Goal: Task Accomplishment & Management: Manage account settings

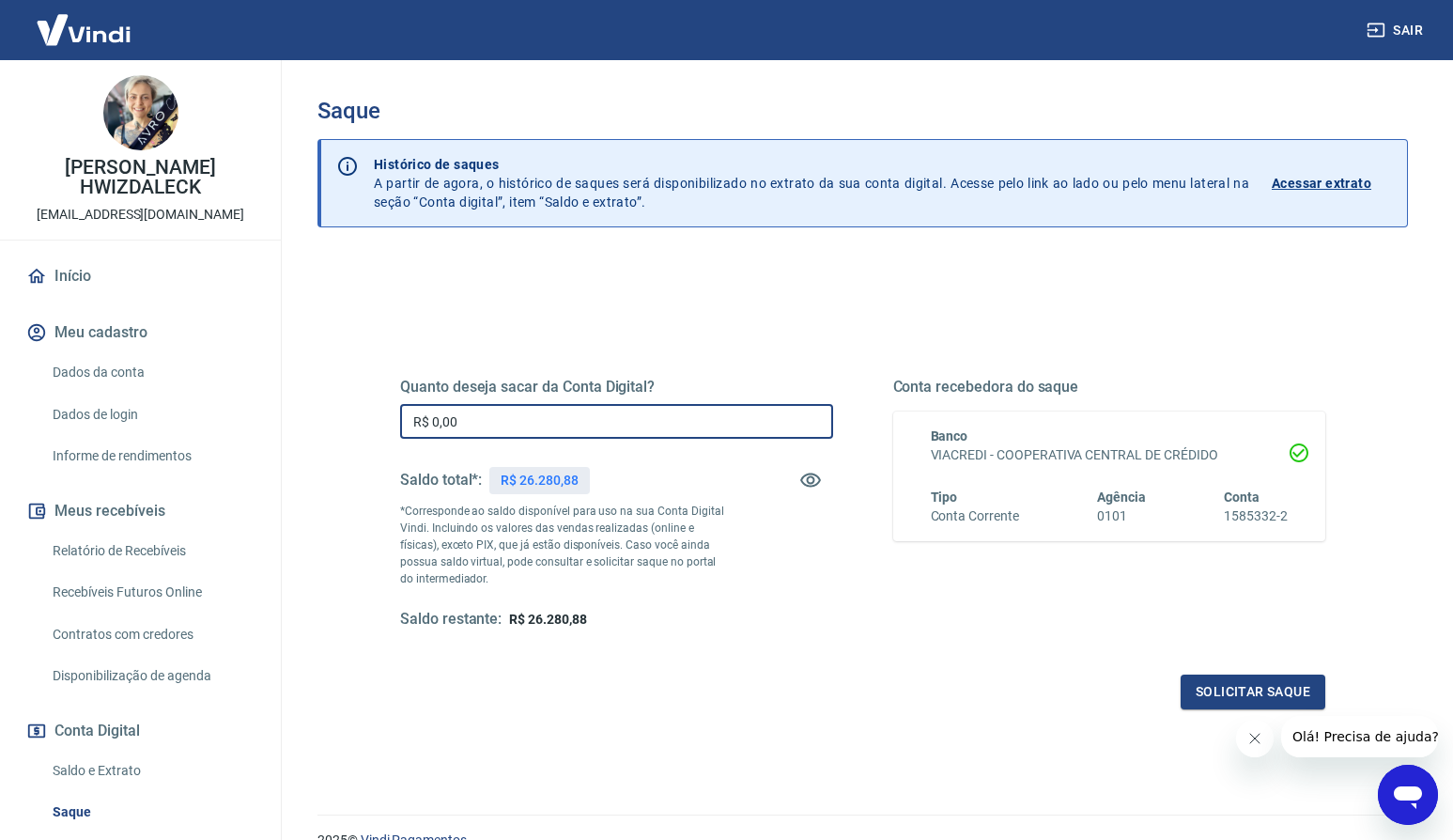
drag, startPoint x: 492, startPoint y: 418, endPoint x: 517, endPoint y: 444, distance: 36.1
click at [490, 419] on input "R$ 0,00" at bounding box center [617, 421] width 433 height 34
drag, startPoint x: 451, startPoint y: 422, endPoint x: 384, endPoint y: 418, distance: 67.1
click at [384, 415] on div "Quanto deseja sacar da Conta Digital? R$ 0,00 ​ Saldo total*: R$ 26.280,88 *Cor…" at bounding box center [863, 513] width 970 height 437
type input "R$ 26.000,00"
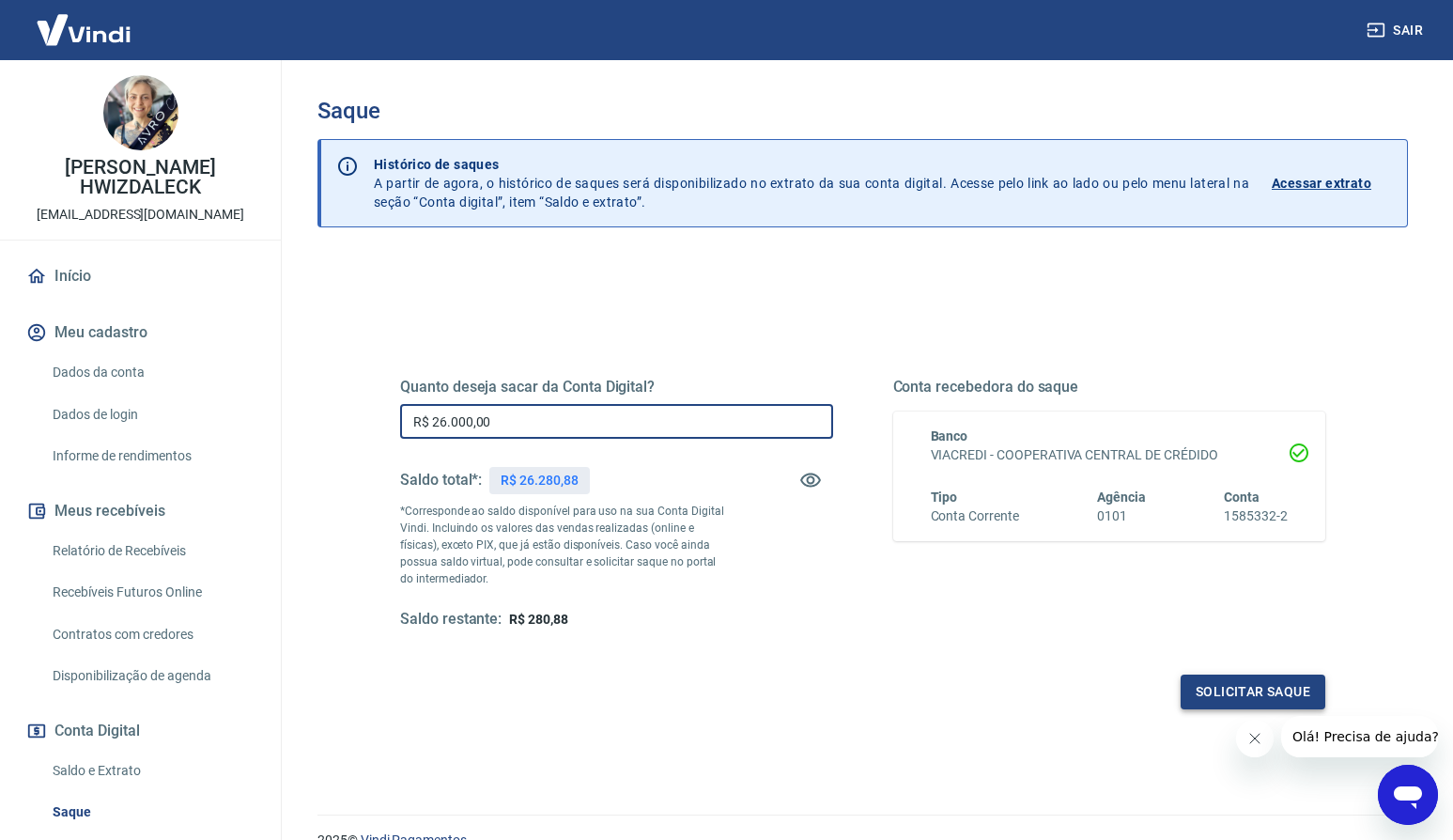
click at [1245, 688] on button "Solicitar saque" at bounding box center [1252, 691] width 145 height 34
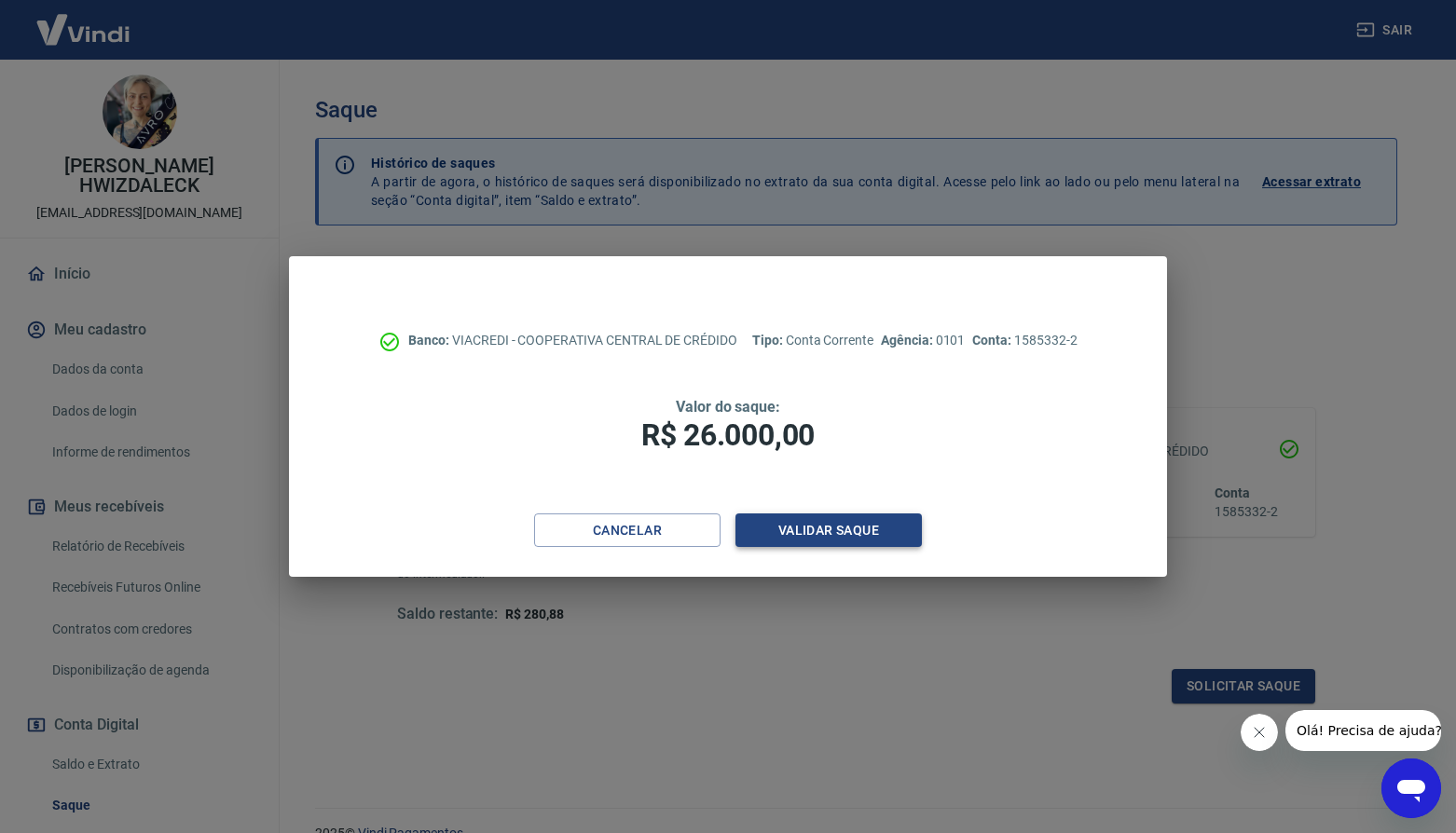
click at [816, 527] on button "Validar saque" at bounding box center [828, 530] width 186 height 34
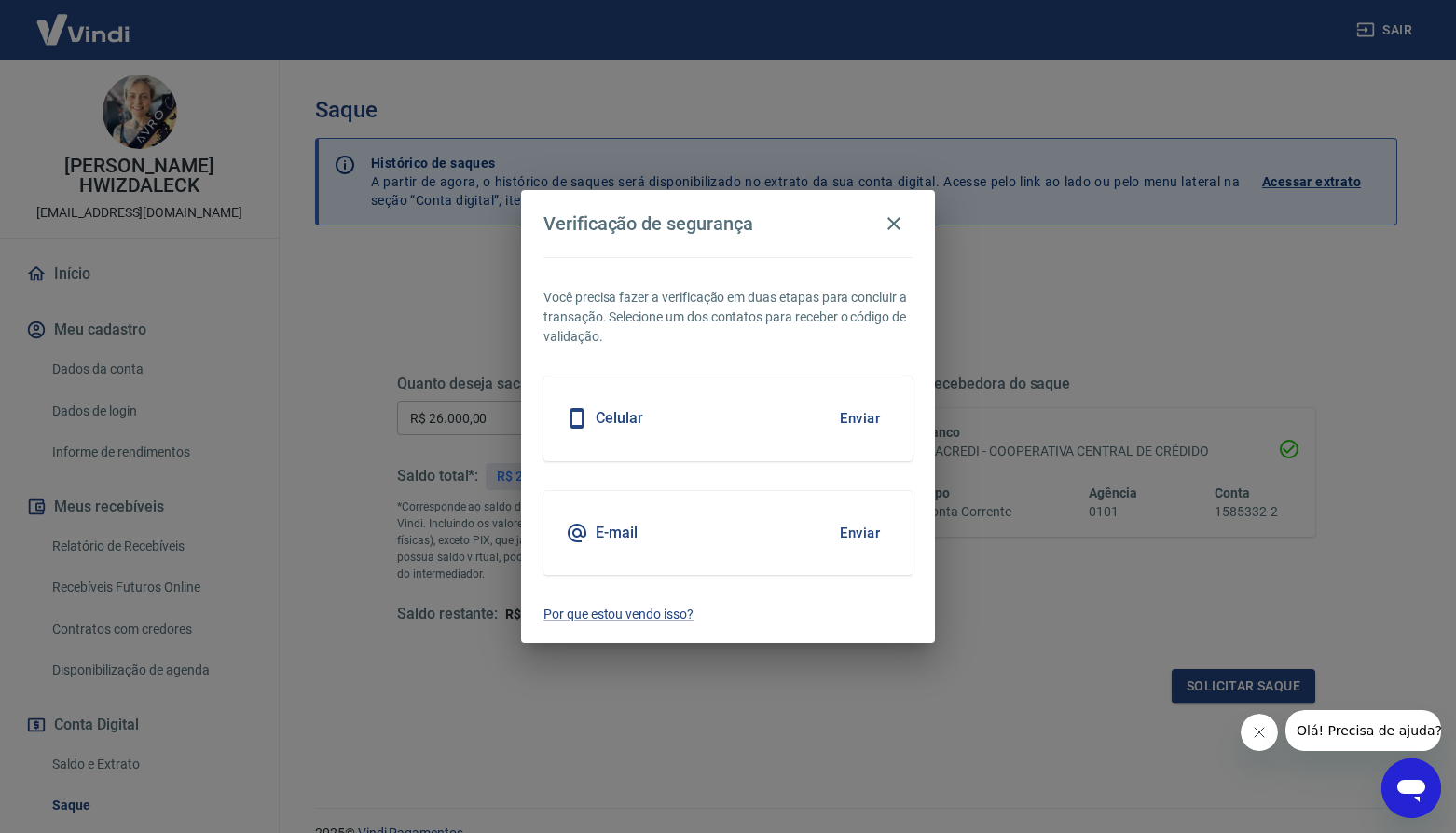
click at [869, 532] on button "Enviar" at bounding box center [860, 533] width 61 height 39
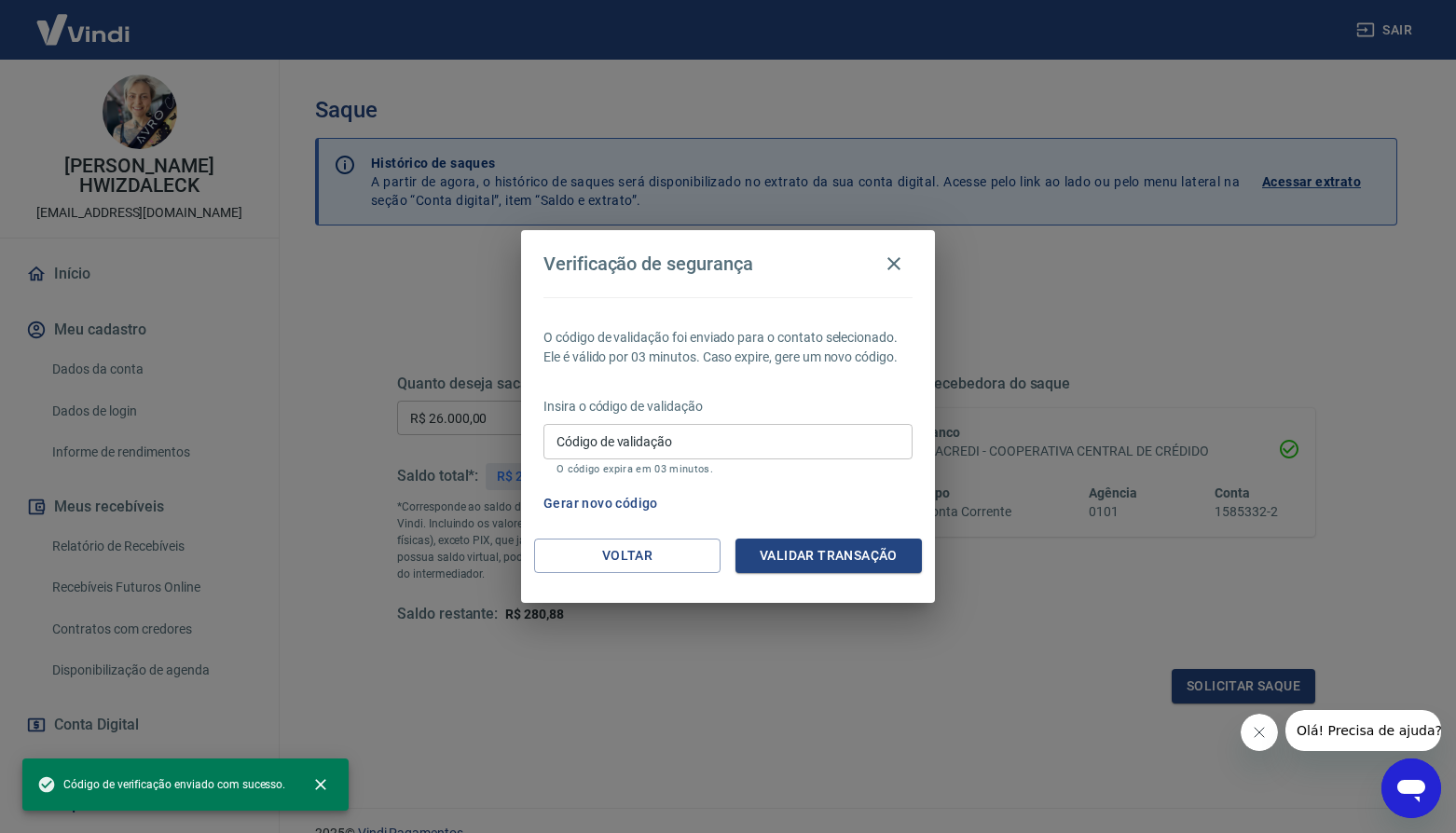
click at [635, 437] on div "Código de validação Código de validação O código expira em 03 minutos." at bounding box center [728, 449] width 369 height 51
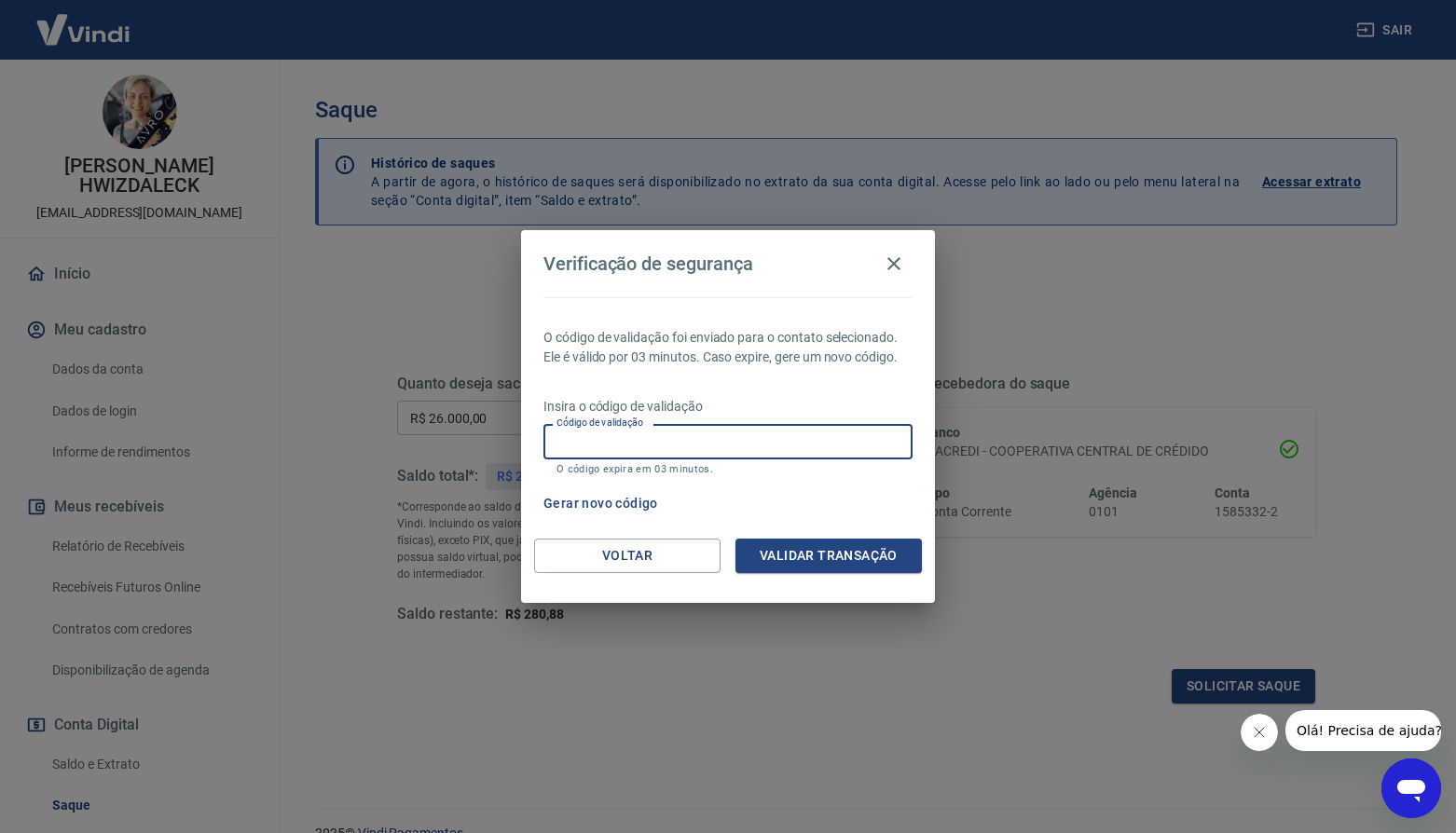
paste input "301647"
type input "301647"
drag, startPoint x: 807, startPoint y: 556, endPoint x: 796, endPoint y: 563, distance: 13.0
click at [807, 556] on button "Validar transação" at bounding box center [828, 555] width 186 height 34
